Goal: Information Seeking & Learning: Learn about a topic

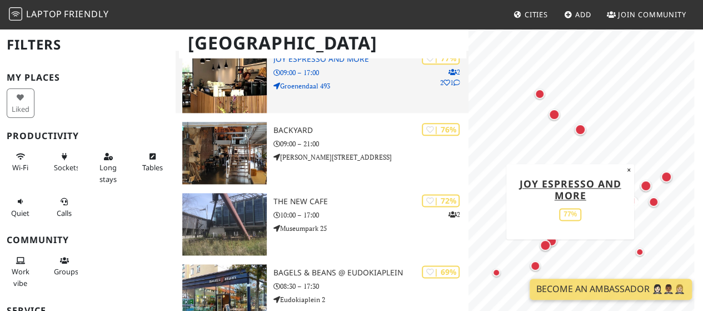
scroll to position [607, 0]
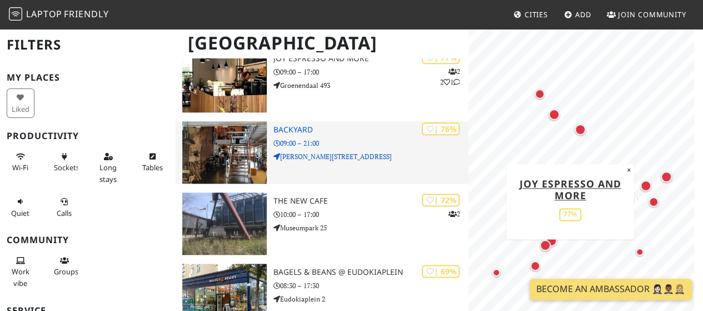
click at [336, 161] on p "Korte Hoogstraat 14" at bounding box center [371, 156] width 195 height 11
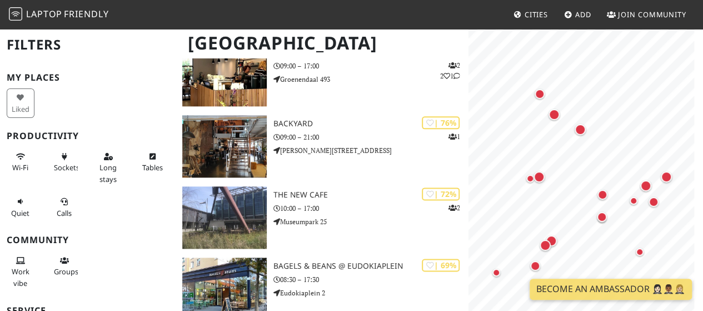
scroll to position [613, 0]
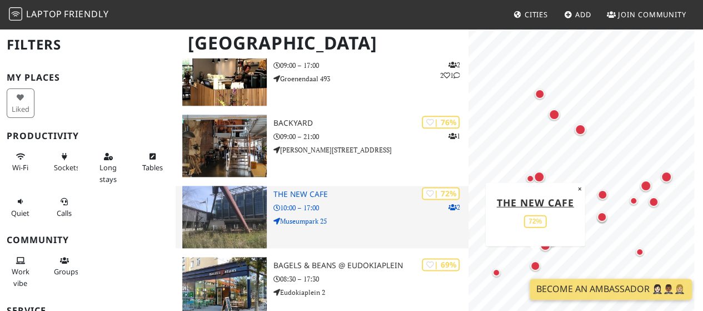
click at [338, 206] on p "10:00 – 17:00" at bounding box center [371, 207] width 195 height 11
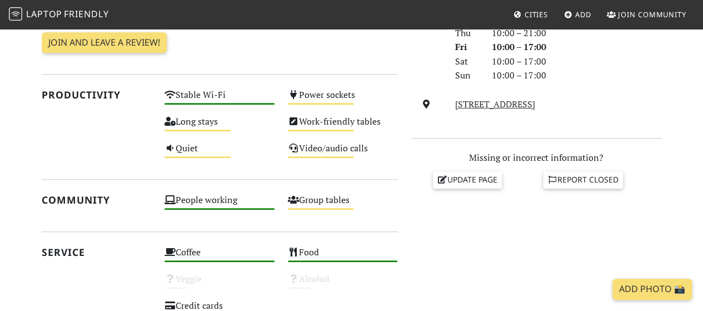
scroll to position [690, 0]
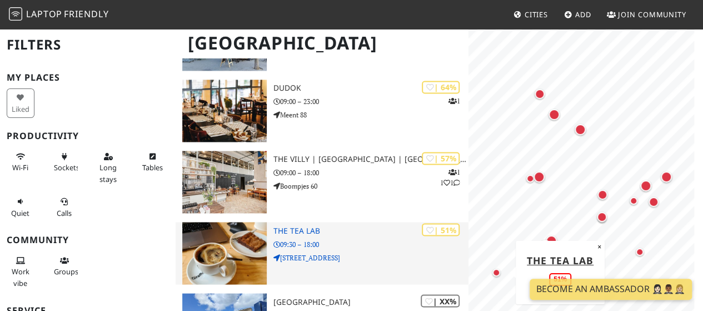
scroll to position [856, 0]
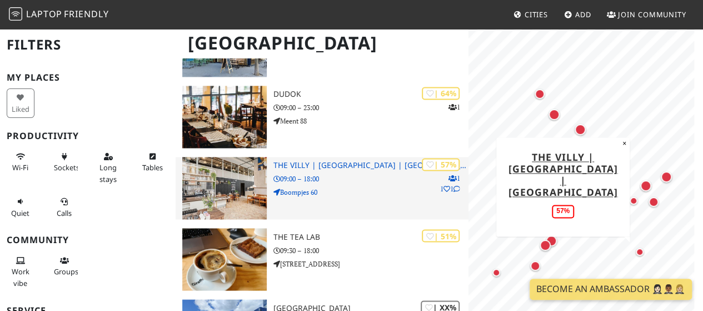
click at [313, 167] on h3 "The Villy | Rotterdam | Terraced Tower" at bounding box center [371, 165] width 195 height 9
